Goal: Understand site structure: Grasp the organization and layout of the website

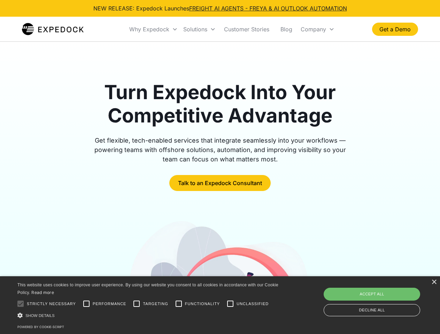
click at [154, 29] on div "Why Expedock" at bounding box center [149, 29] width 40 height 7
click at [199, 29] on div "Solutions" at bounding box center [195, 29] width 24 height 7
click at [317, 29] on div "Company" at bounding box center [313, 29] width 25 height 7
click at [21, 304] on div at bounding box center [21, 304] width 14 height 14
click at [86, 304] on input "Performance" at bounding box center [86, 304] width 14 height 14
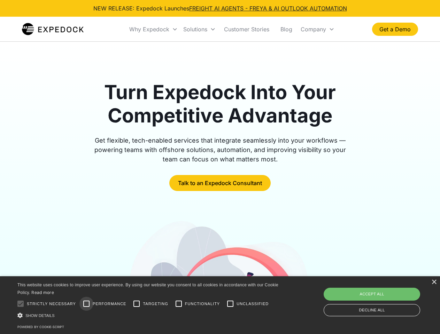
checkbox input "true"
click at [137, 304] on input "Targeting" at bounding box center [137, 304] width 14 height 14
checkbox input "true"
click at [179, 304] on input "Functionality" at bounding box center [179, 304] width 14 height 14
checkbox input "true"
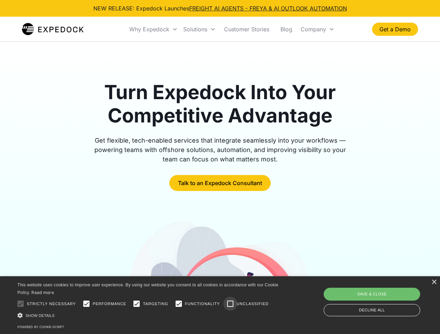
click at [230, 304] on input "Unclassified" at bounding box center [230, 304] width 14 height 14
checkbox input "true"
click at [149, 316] on div "Show details Hide details" at bounding box center [148, 315] width 263 height 7
